Goal: Information Seeking & Learning: Understand process/instructions

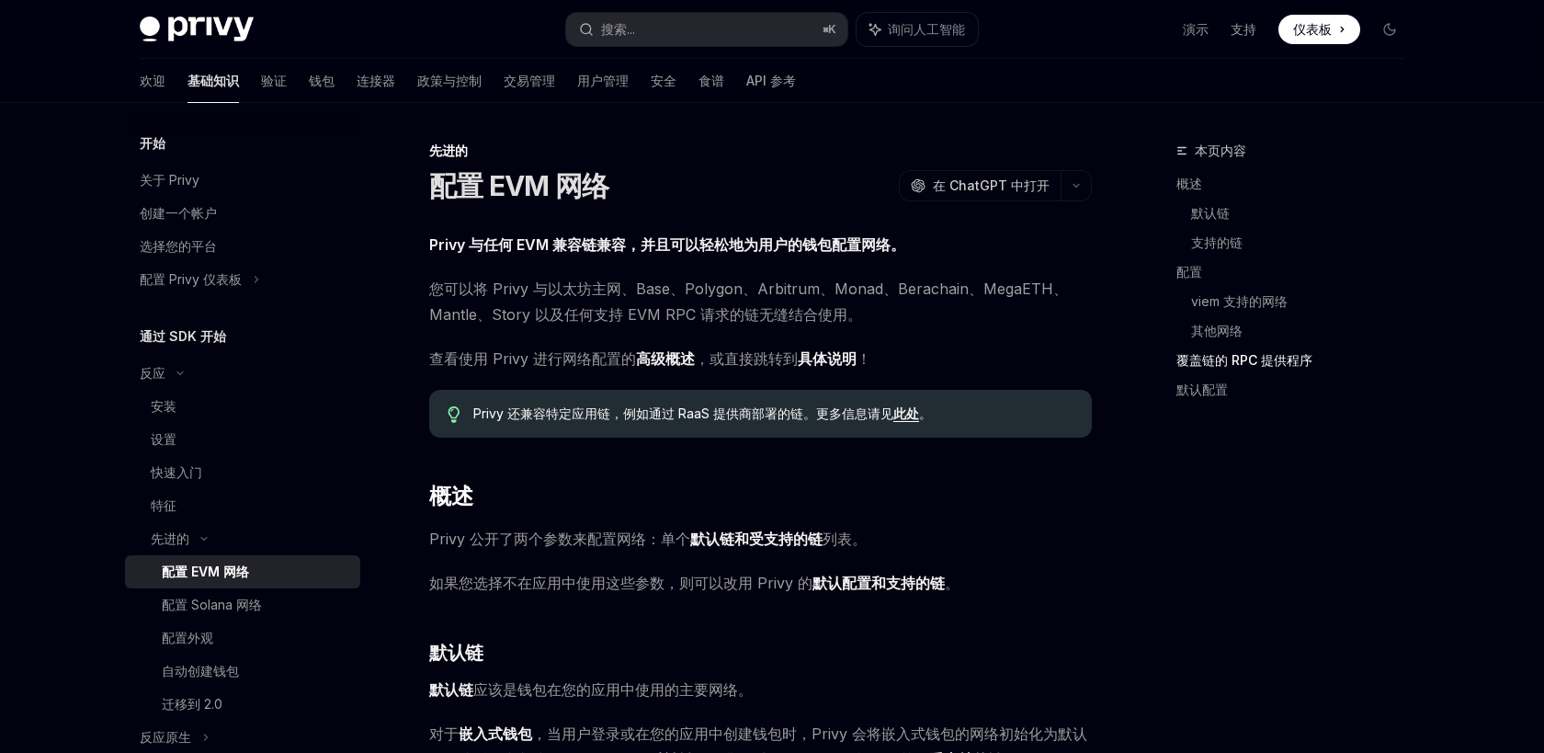
scroll to position [4018, 0]
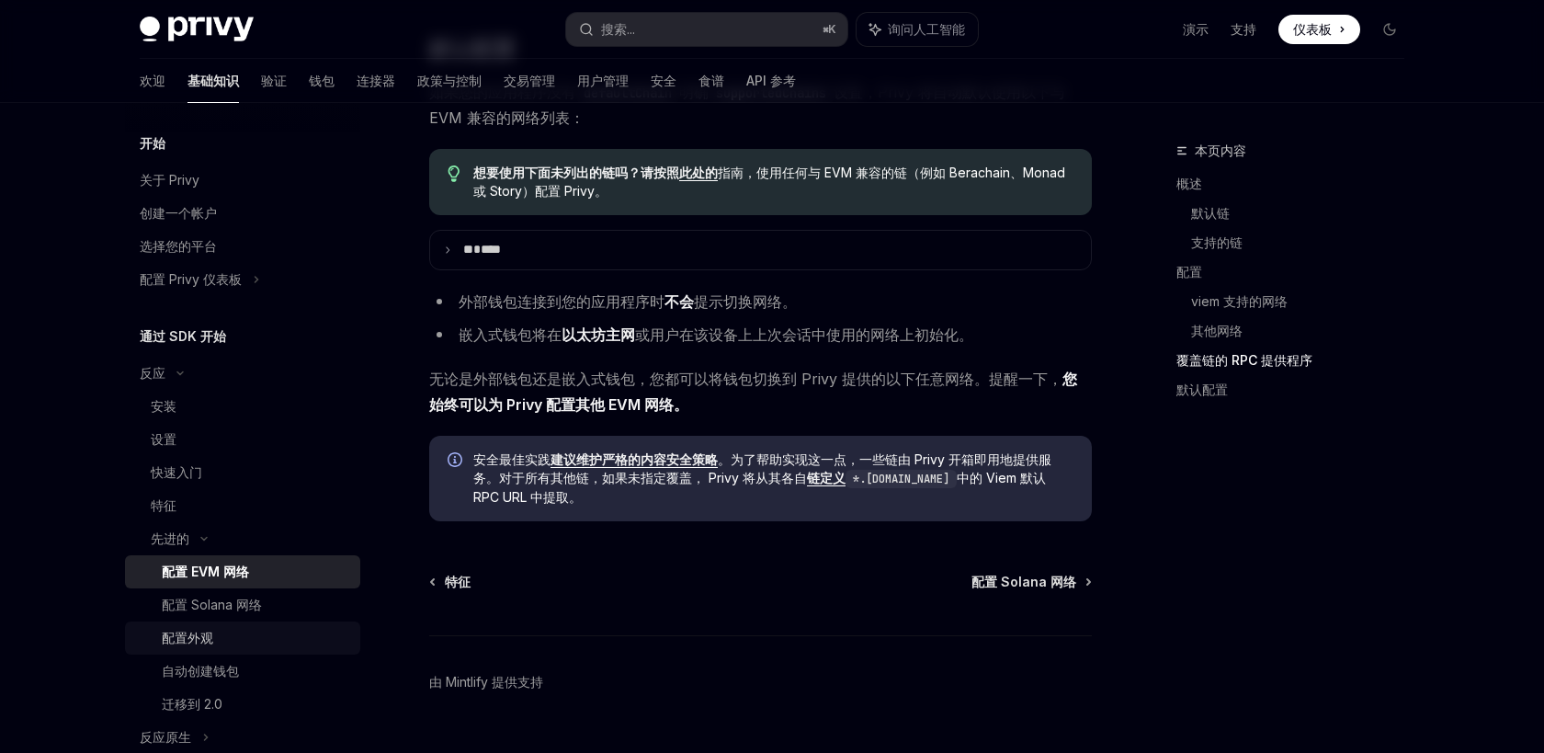
click at [223, 635] on div "配置外观" at bounding box center [255, 638] width 187 height 22
type textarea "*"
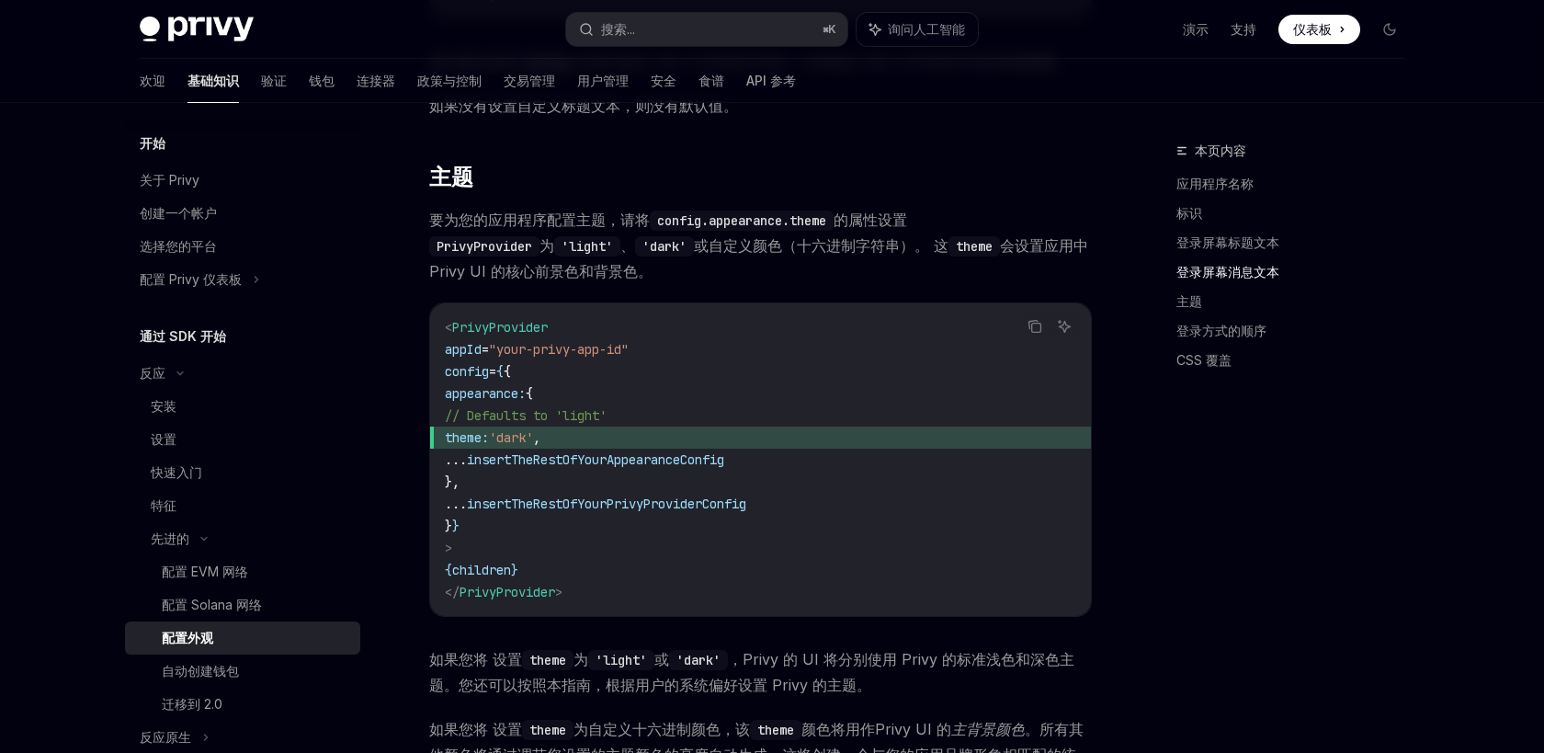
scroll to position [2436, 0]
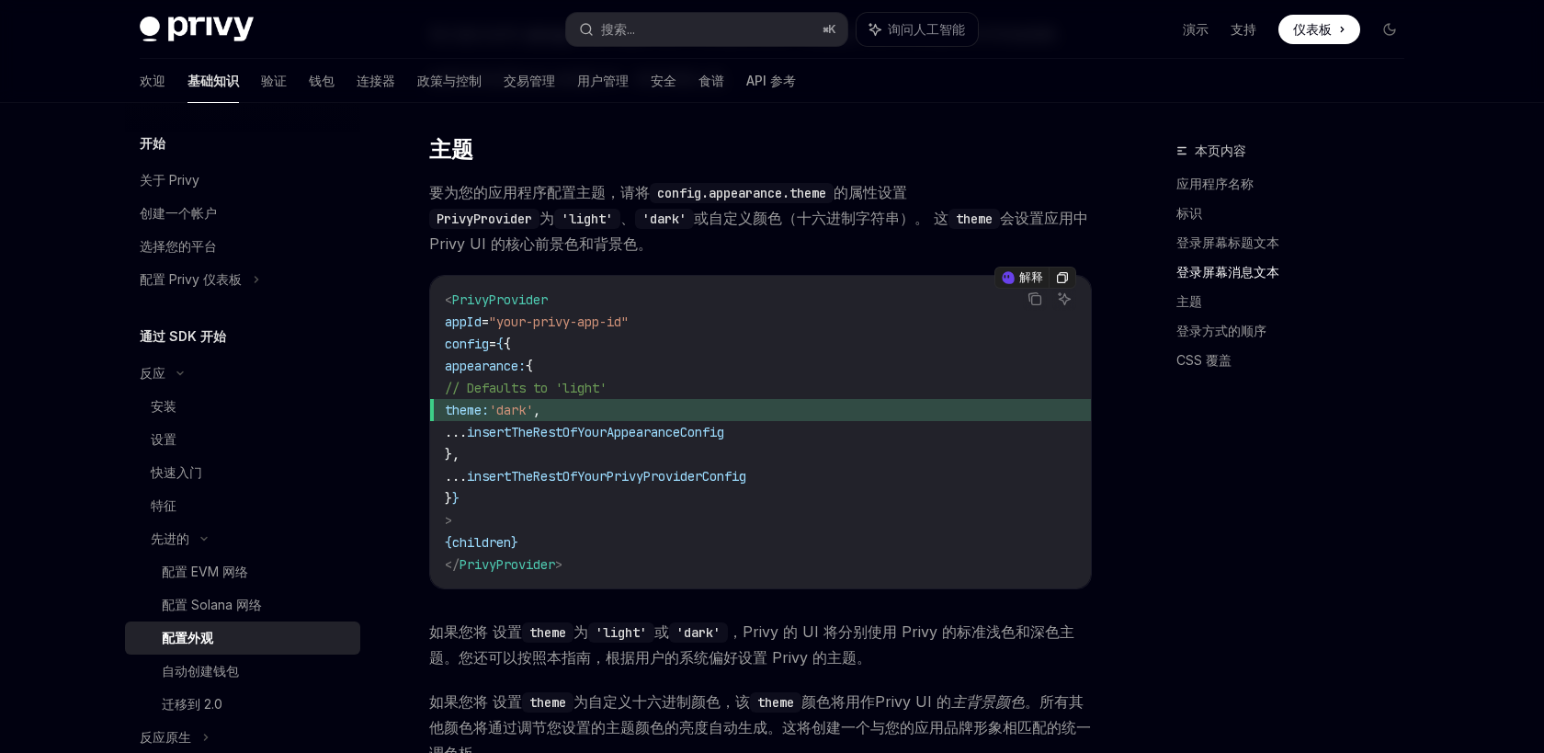
click at [699, 372] on code "< PrivyProvider appId = "your-privy-app-id" config = { { appearance: { // Defau…" at bounding box center [760, 432] width 631 height 287
drag, startPoint x: 476, startPoint y: 370, endPoint x: 527, endPoint y: 445, distance: 90.5
click at [527, 445] on code "< PrivyProvider appId = "your-privy-app-id" config = { { appearance: { // Defau…" at bounding box center [760, 432] width 631 height 287
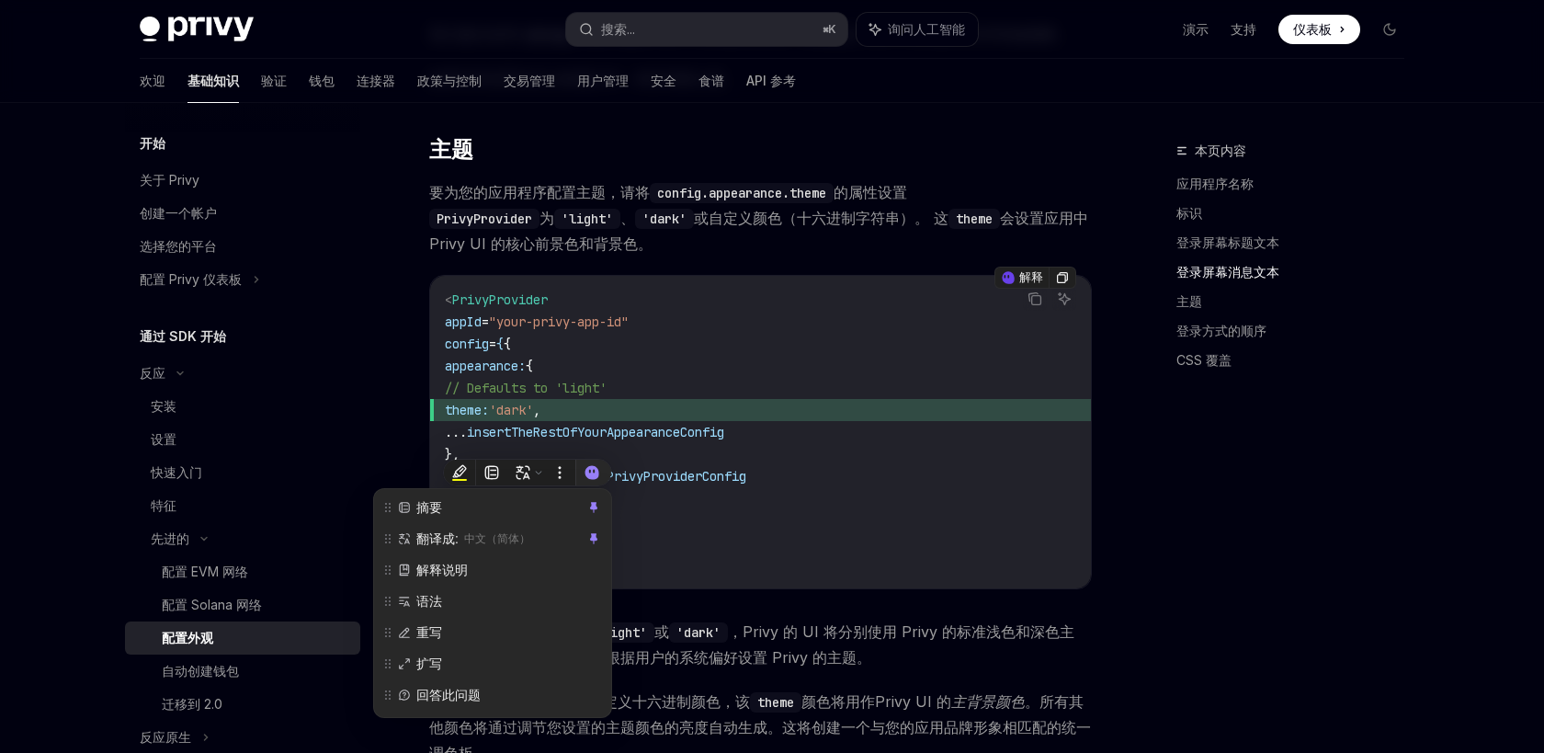
copy code "appearance: { // Defaults to 'light' theme: 'dark' , ... insertTheRestOfYourApp…"
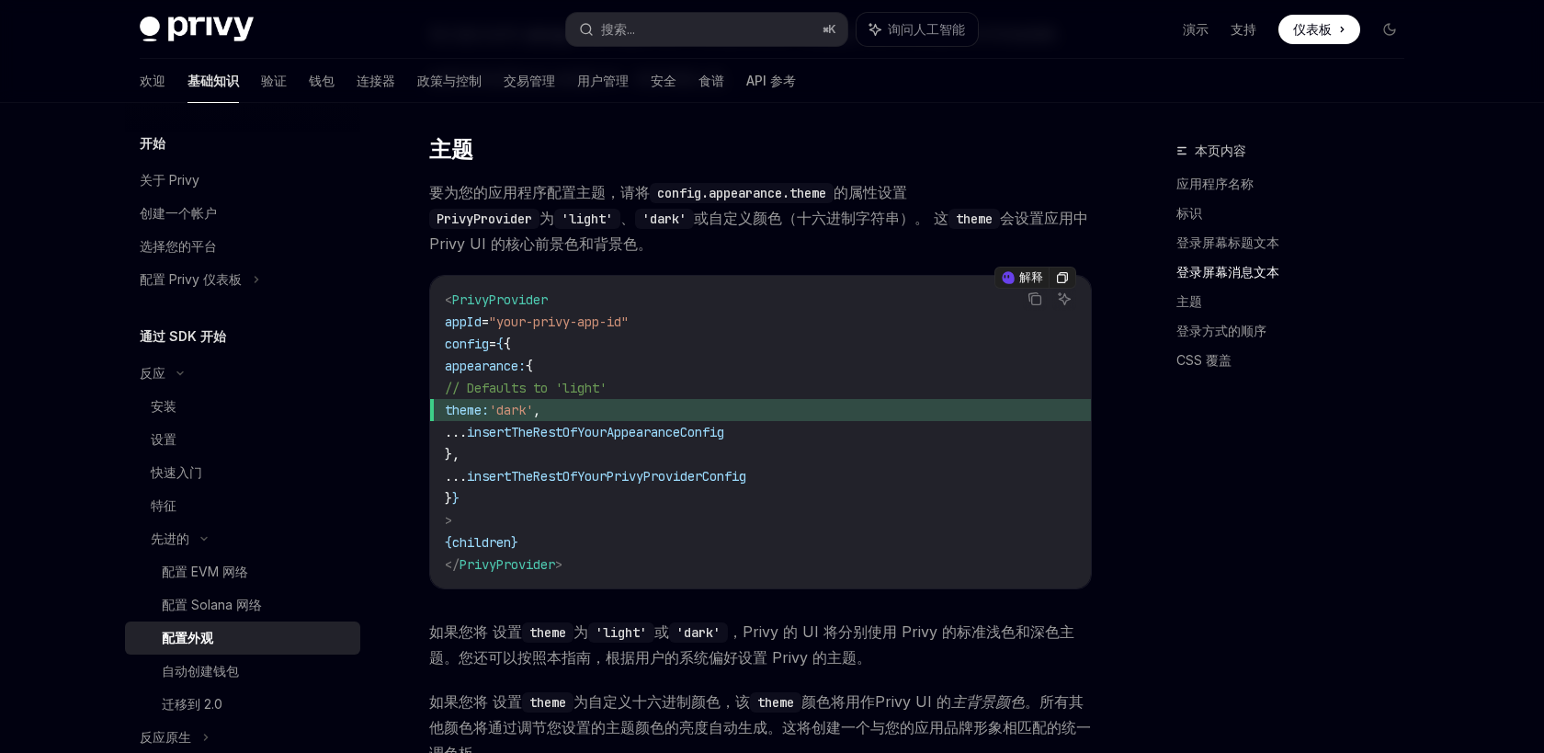
click at [710, 481] on span "insertTheRestOfYourPrivyProviderConfig" at bounding box center [606, 476] width 279 height 17
click at [489, 414] on span "theme:" at bounding box center [467, 410] width 44 height 17
drag, startPoint x: 490, startPoint y: 413, endPoint x: 615, endPoint y: 415, distance: 125.0
click at [615, 415] on span "theme: 'dark' ," at bounding box center [760, 410] width 631 height 22
copy span "theme: 'dark' ,"
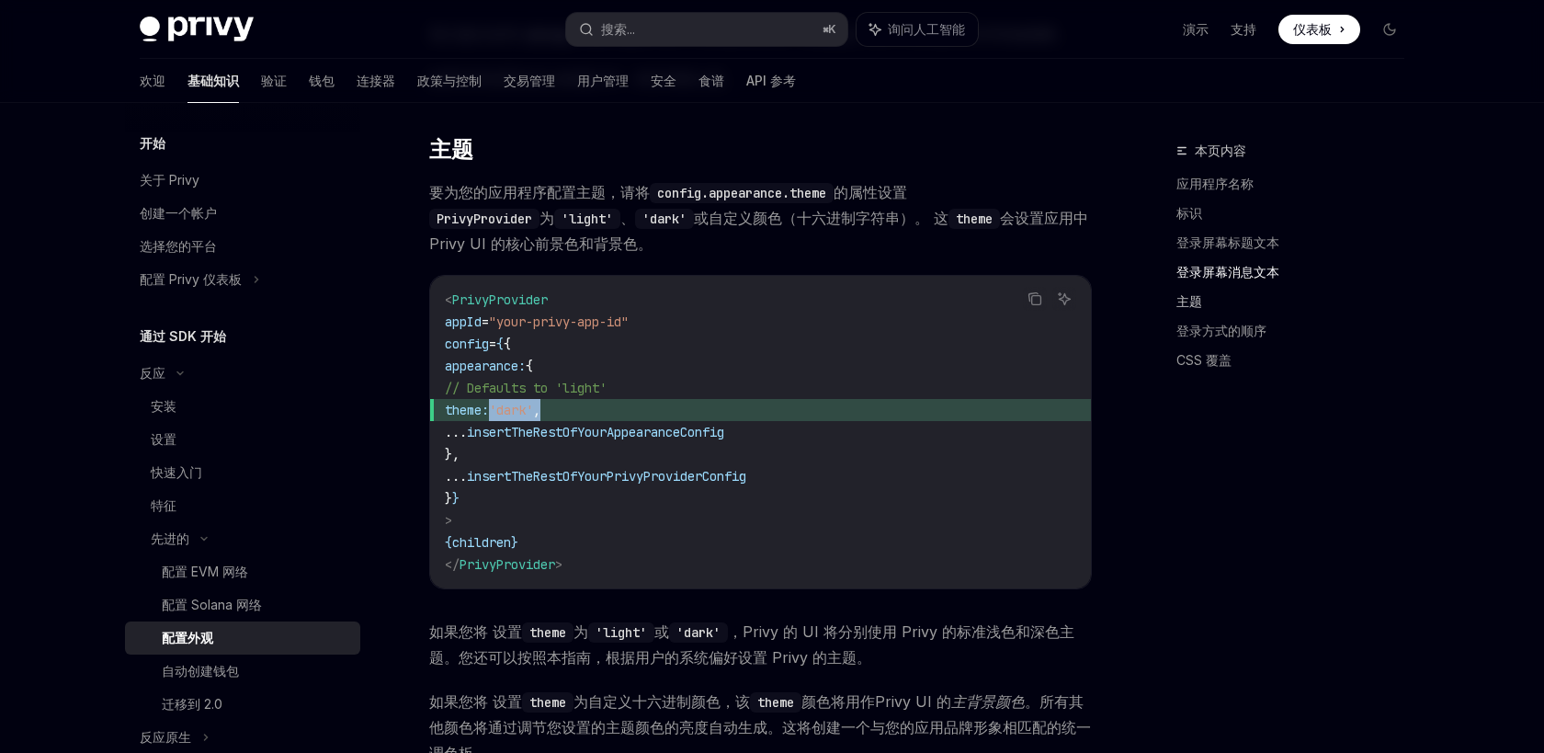
click at [1195, 302] on font "主题" at bounding box center [1189, 301] width 26 height 16
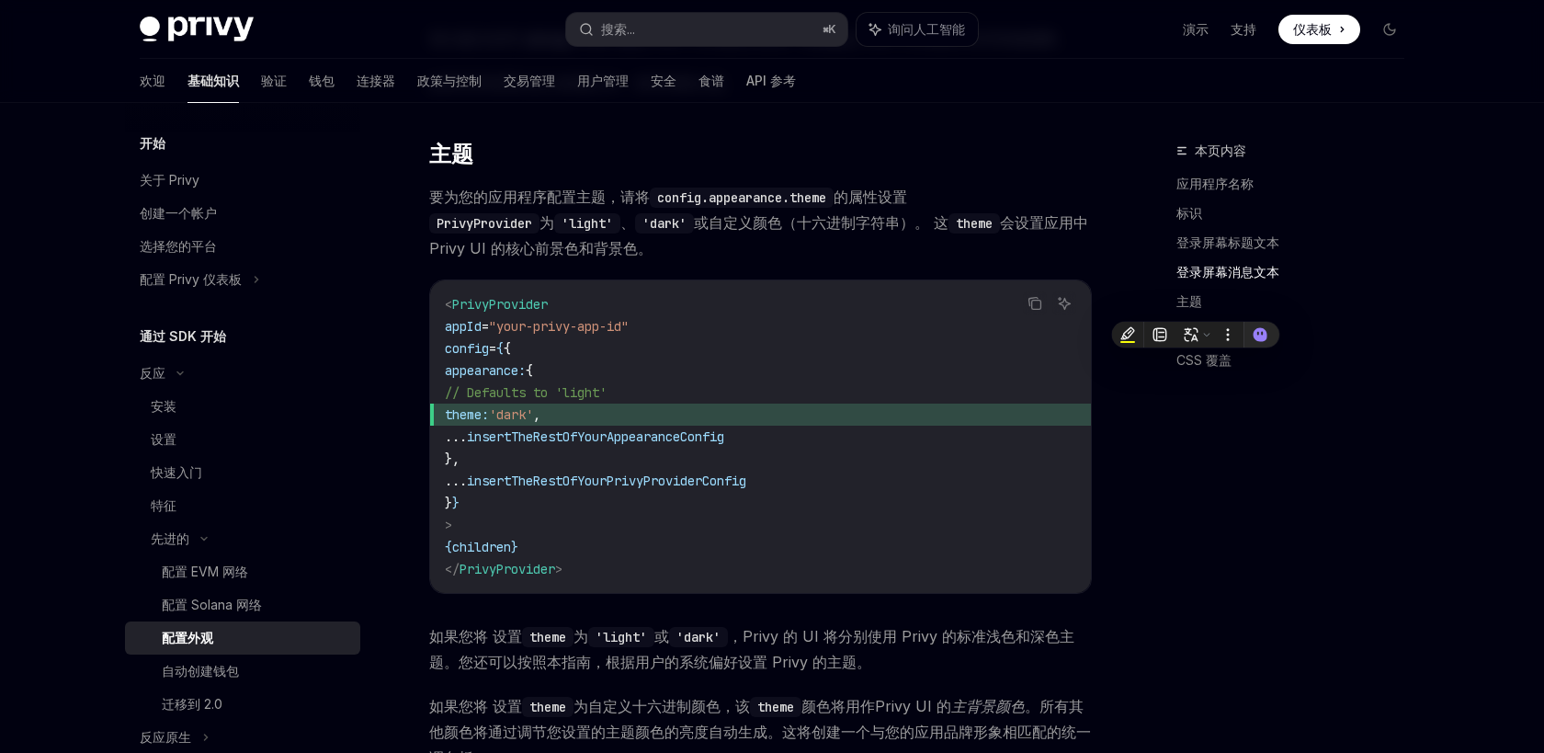
click at [1172, 427] on div "本页内容 应用程序名称 标识 登录屏幕标题文本 登录屏幕消息文本 主题 登录方式的顺序 CSS 覆盖" at bounding box center [1278, 446] width 279 height 613
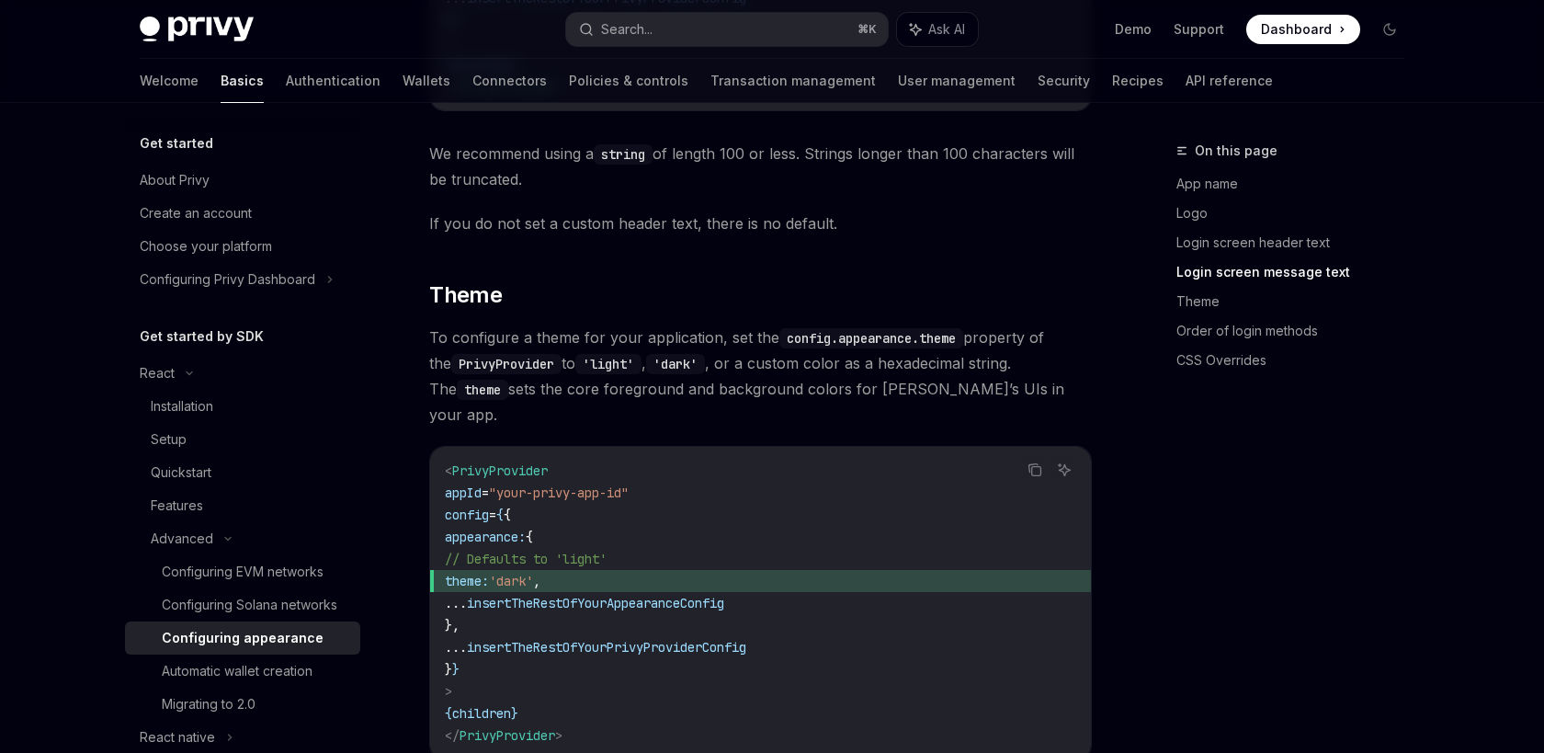
scroll to position [2471, 0]
click at [1377, 169] on link "App name" at bounding box center [1297, 183] width 243 height 29
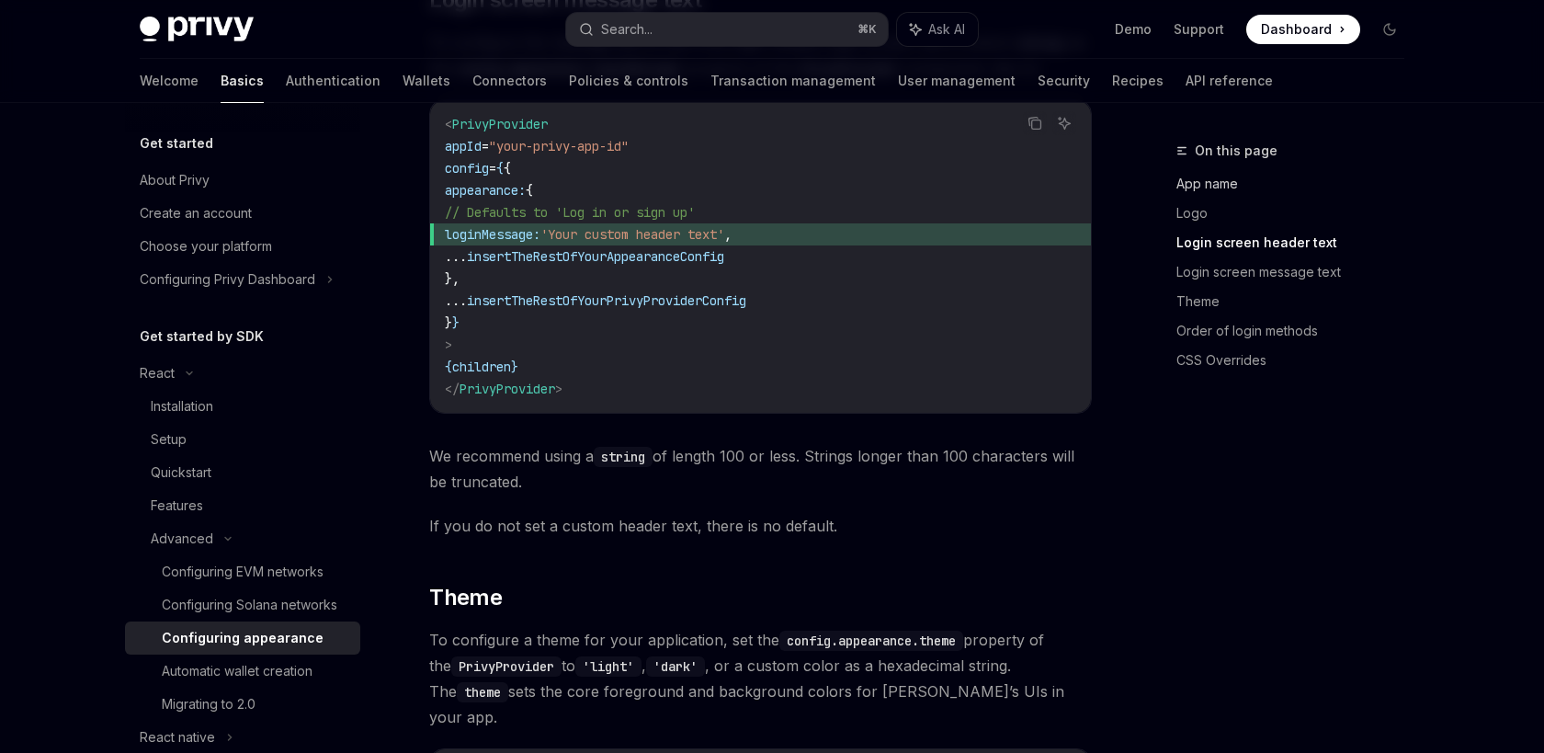
scroll to position [1665, 0]
